Goal: Task Accomplishment & Management: Complete application form

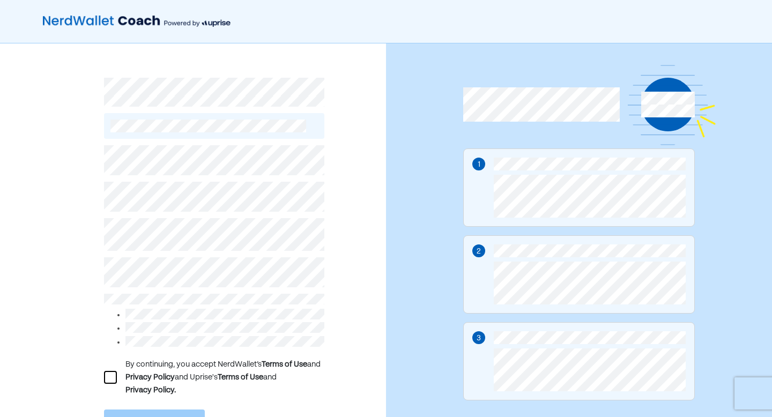
scroll to position [73, 0]
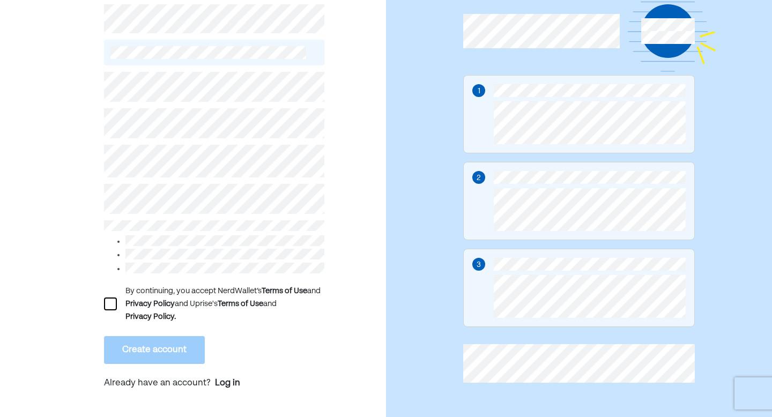
click at [108, 298] on div at bounding box center [110, 303] width 13 height 13
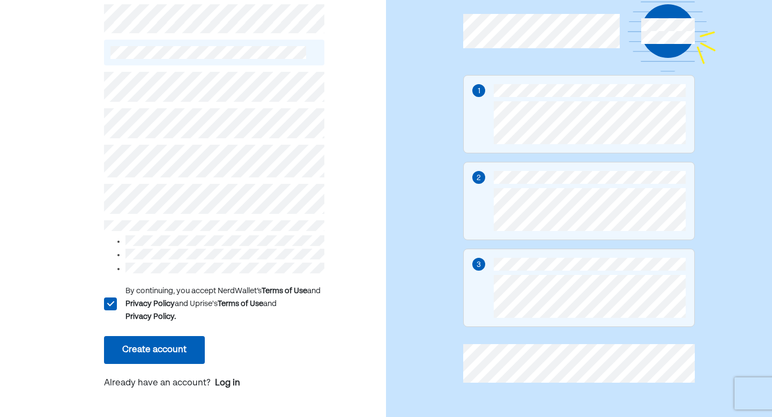
click at [138, 340] on button "Create account" at bounding box center [154, 350] width 101 height 28
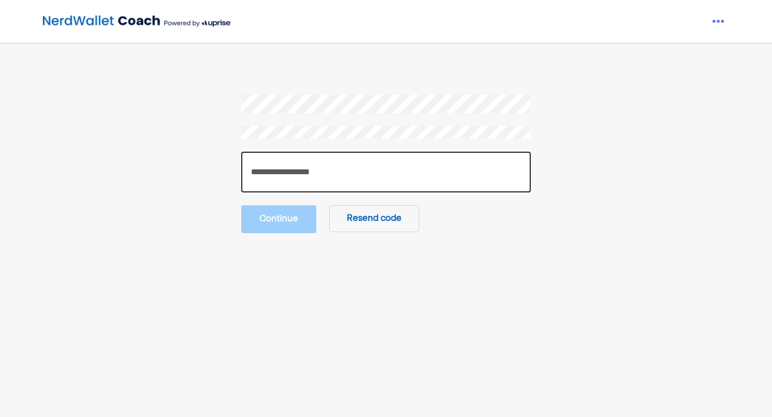
click at [266, 167] on input "number" at bounding box center [385, 172] width 289 height 41
type input "******"
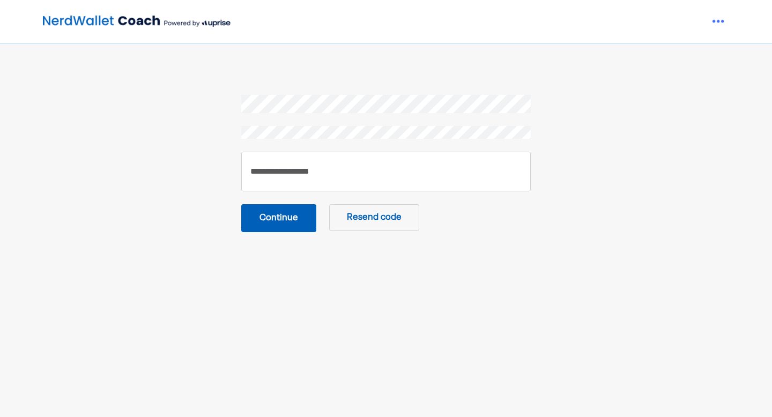
click at [282, 222] on button "Continue" at bounding box center [278, 218] width 75 height 28
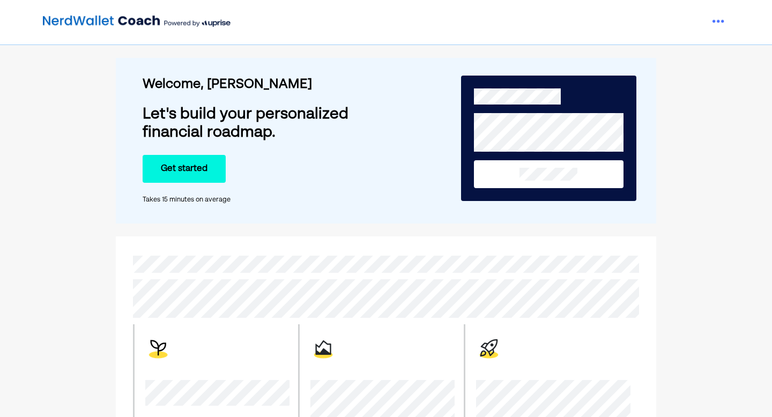
click at [344, 168] on div "Get started" at bounding box center [268, 169] width 250 height 28
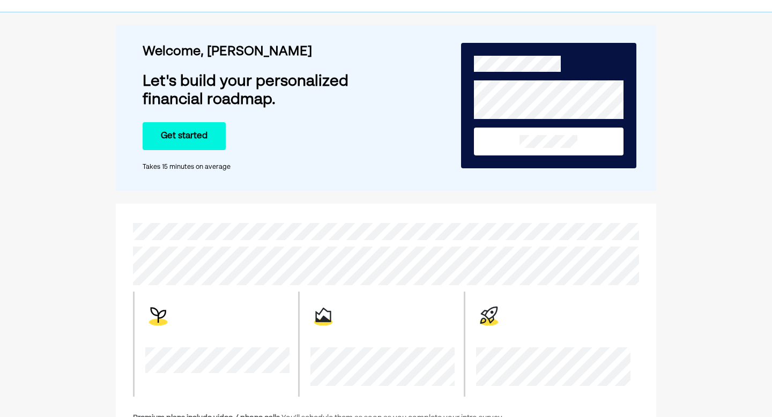
scroll to position [31, 0]
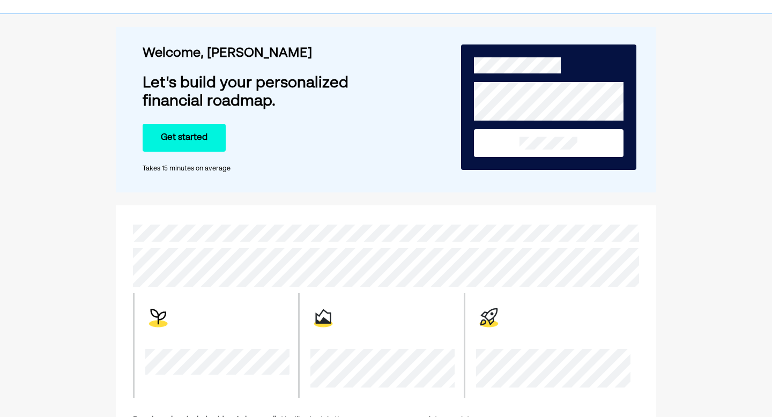
click at [188, 137] on button "Get started" at bounding box center [184, 138] width 83 height 28
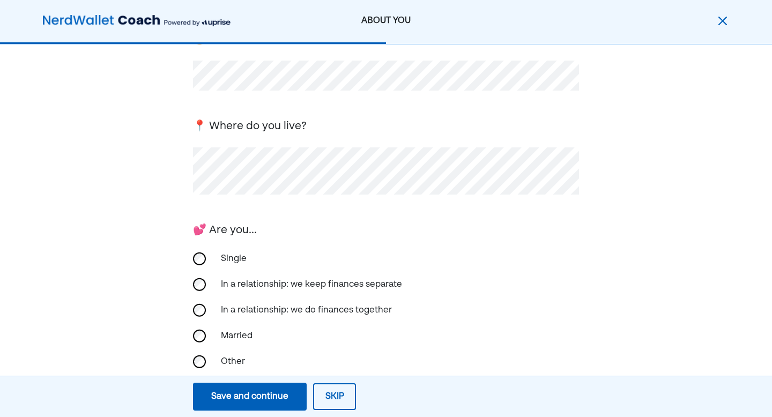
scroll to position [102, 0]
click at [268, 406] on button "Save and continue Save Save and continue" at bounding box center [250, 397] width 114 height 28
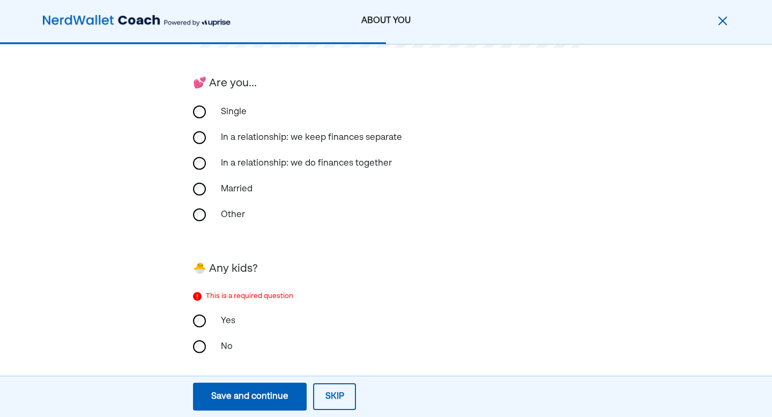
scroll to position [237, 0]
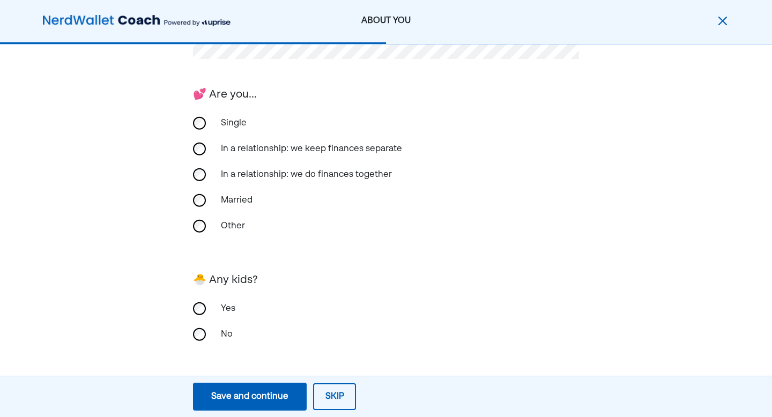
click at [240, 393] on div "Save and continue" at bounding box center [249, 396] width 77 height 13
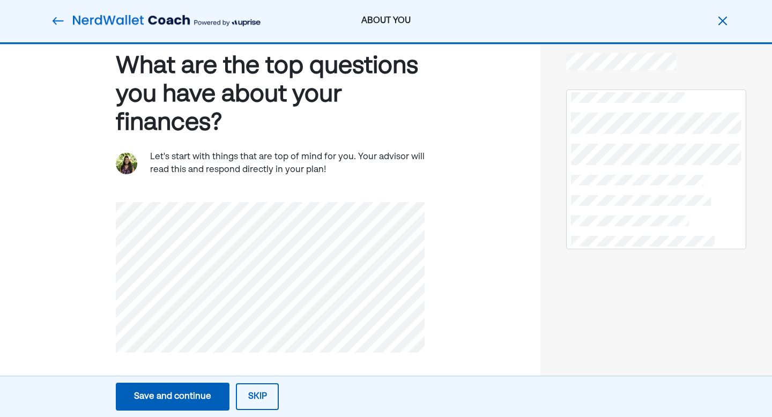
scroll to position [0, 0]
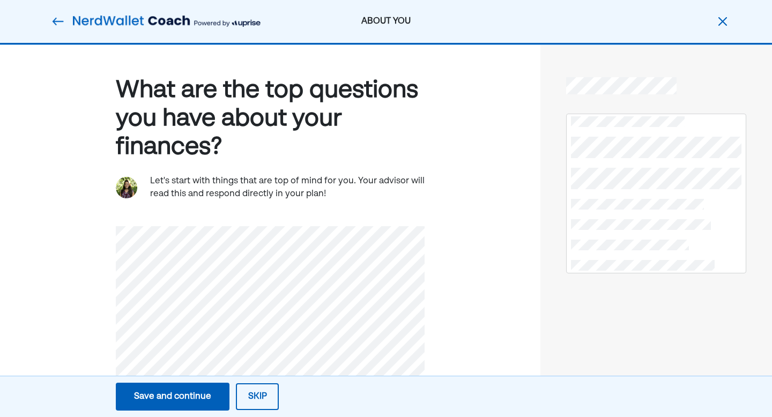
click at [173, 393] on div "Save and continue" at bounding box center [172, 396] width 77 height 13
